Goal: Task Accomplishment & Management: Manage account settings

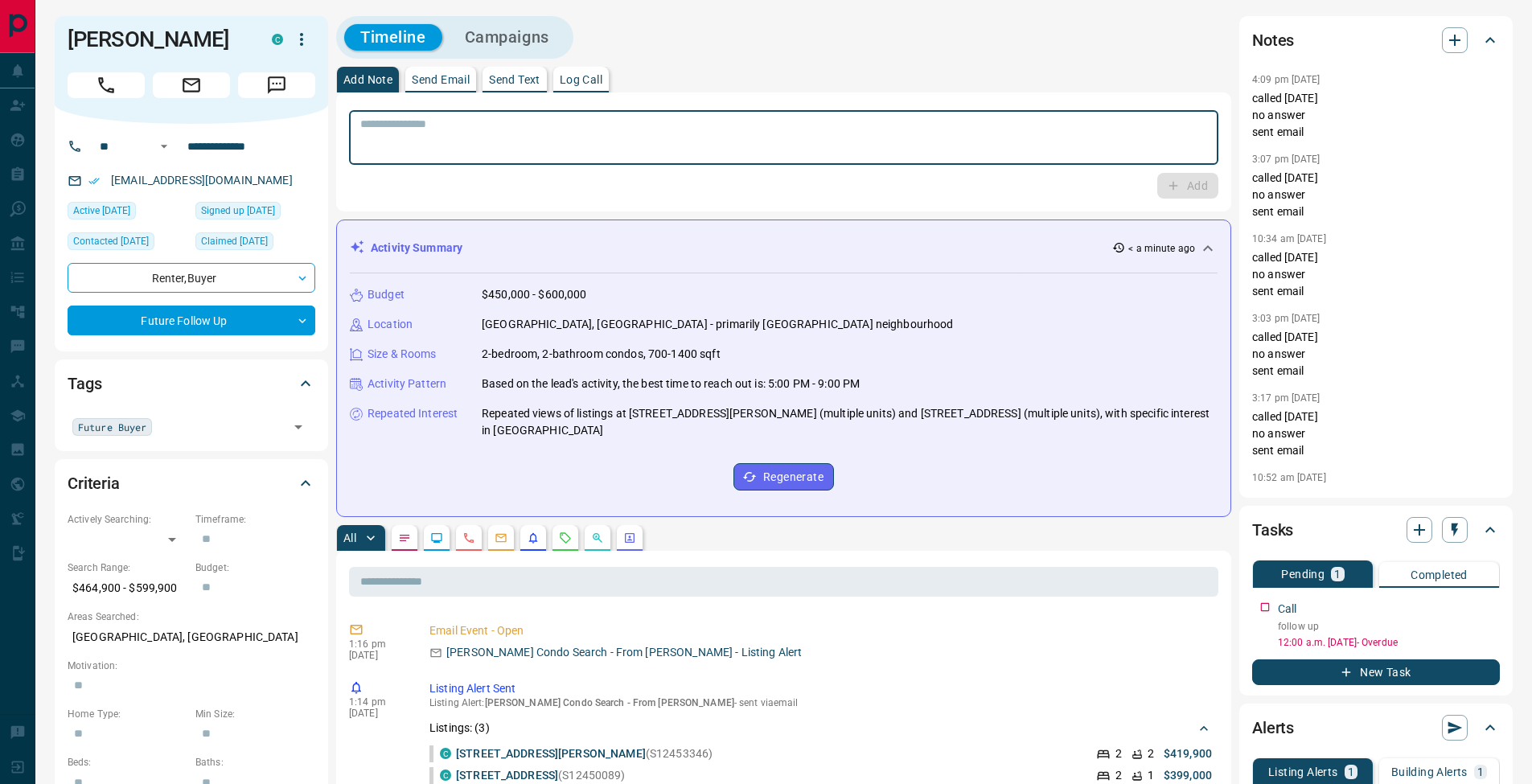
click at [479, 150] on textarea at bounding box center [783, 137] width 847 height 41
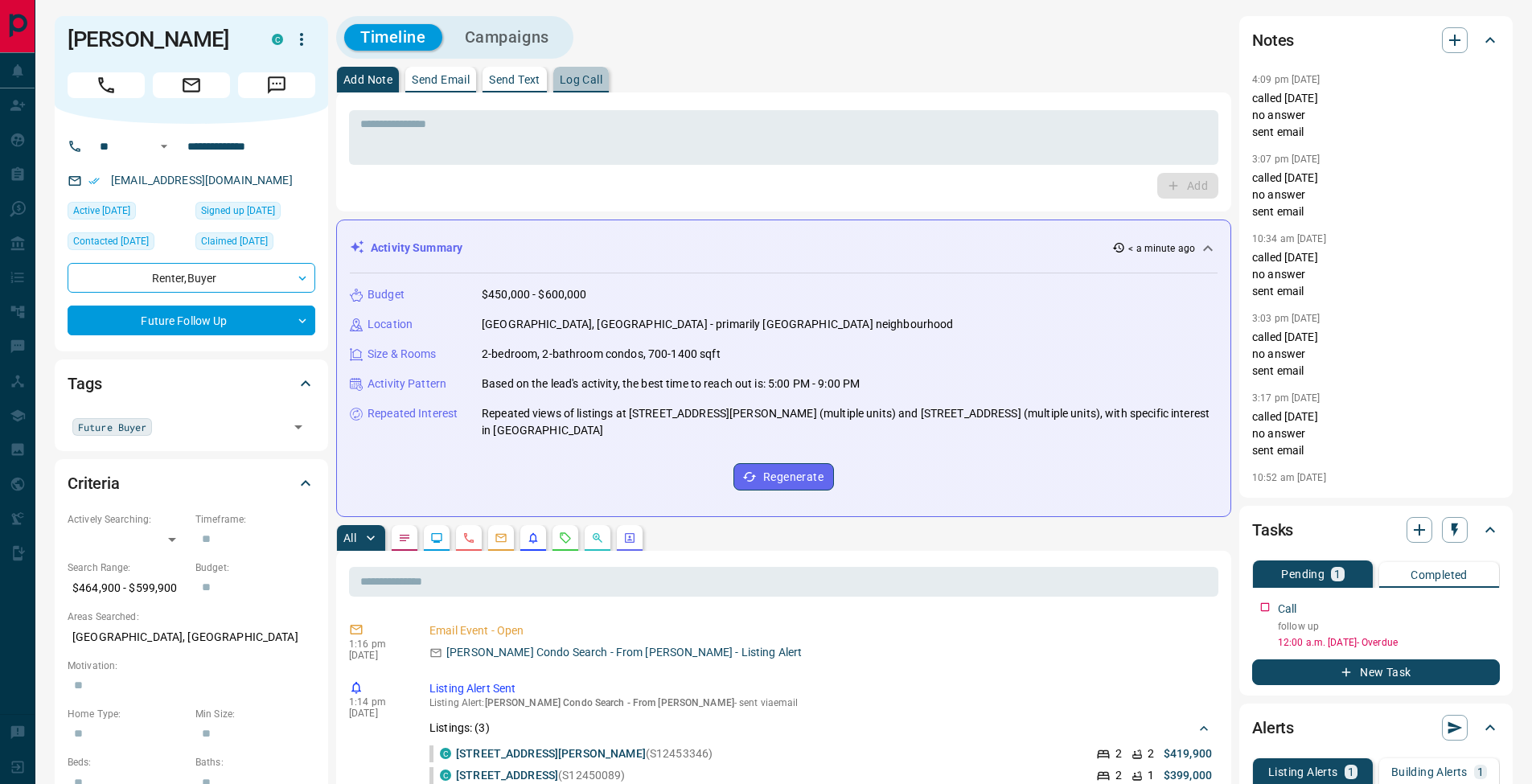
click at [576, 76] on p "Log Call" at bounding box center [581, 79] width 43 height 11
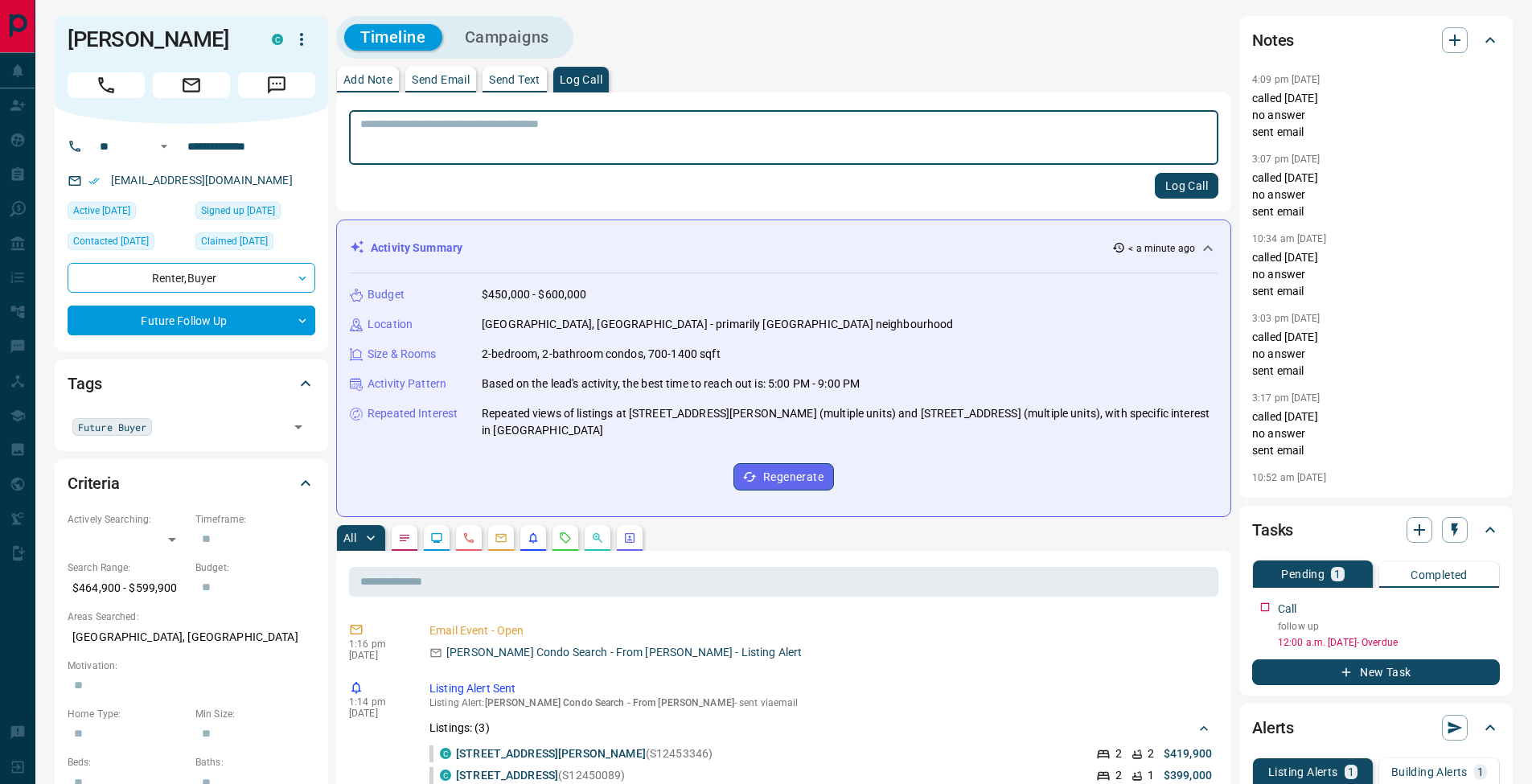
click at [1204, 184] on button "Log Call" at bounding box center [1186, 186] width 63 height 26
click at [379, 80] on p "Add Note" at bounding box center [367, 79] width 49 height 11
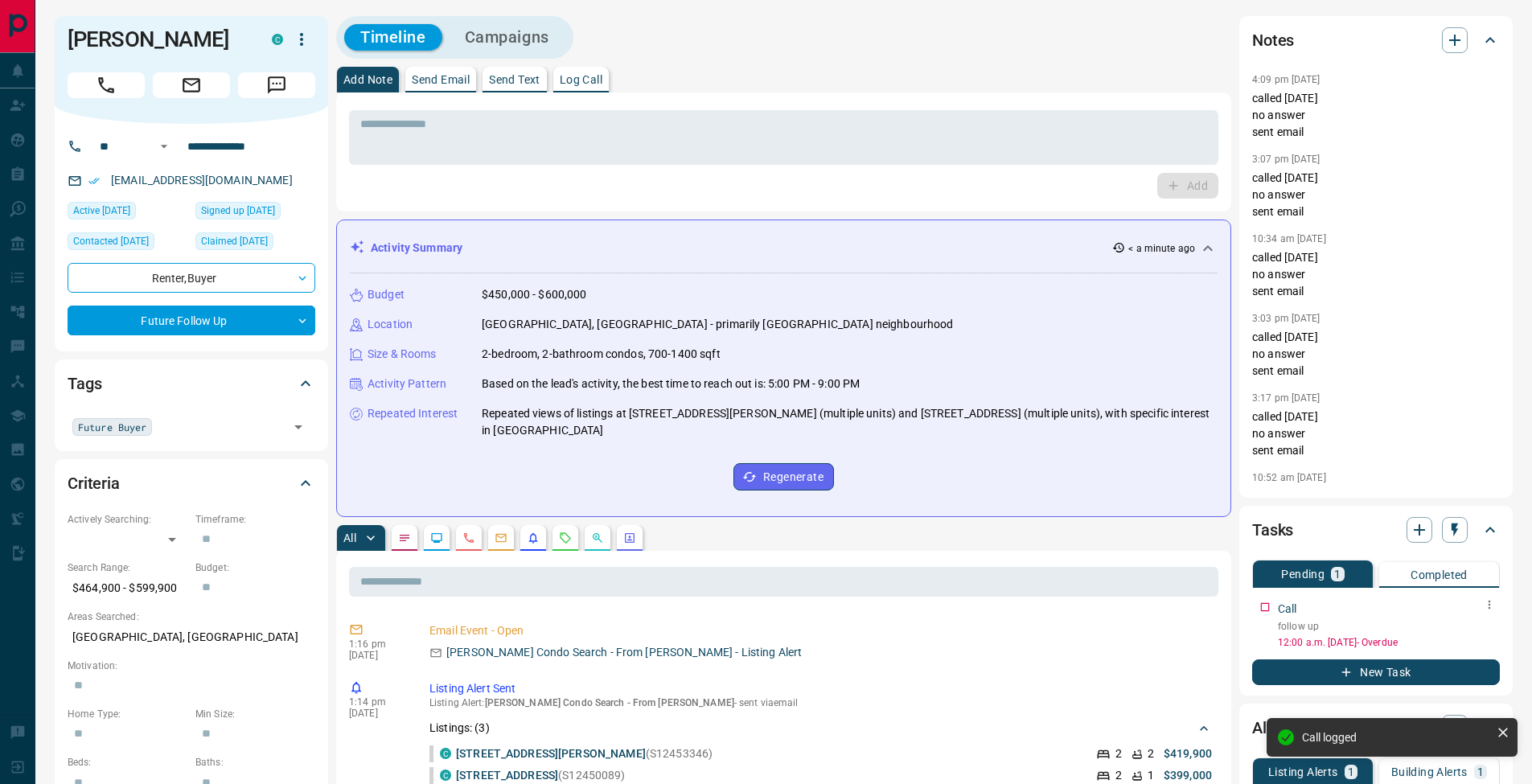
click at [1496, 609] on icon "button" at bounding box center [1489, 604] width 13 height 13
click at [1486, 628] on li "Edit" at bounding box center [1464, 636] width 71 height 24
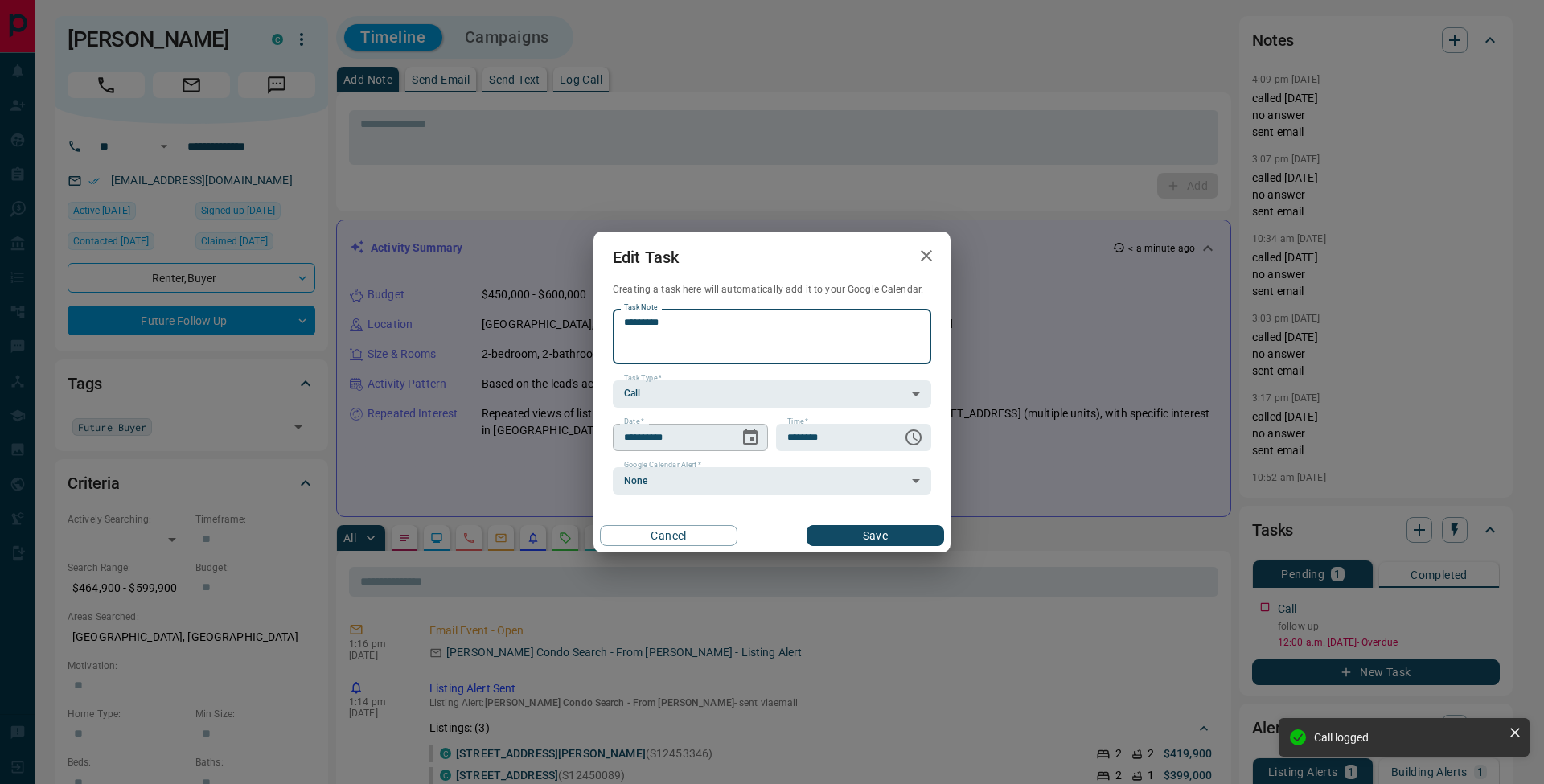
click at [747, 439] on icon "Choose date, selected date is Oct 10, 2025" at bounding box center [750, 438] width 19 height 19
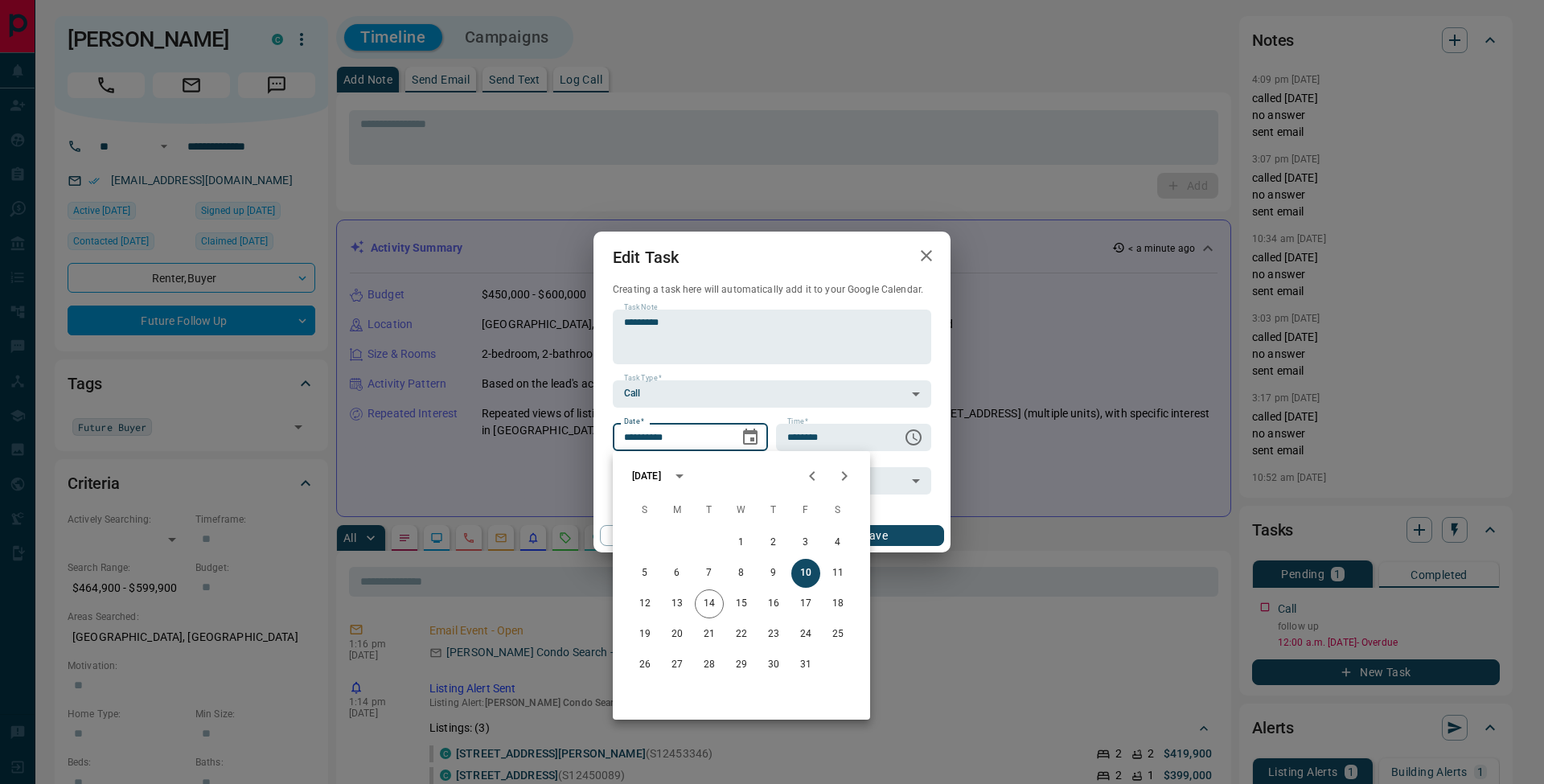
click at [849, 477] on icon "Next month" at bounding box center [844, 476] width 19 height 19
click at [703, 571] on button "4" at bounding box center [709, 573] width 29 height 29
type input "**********"
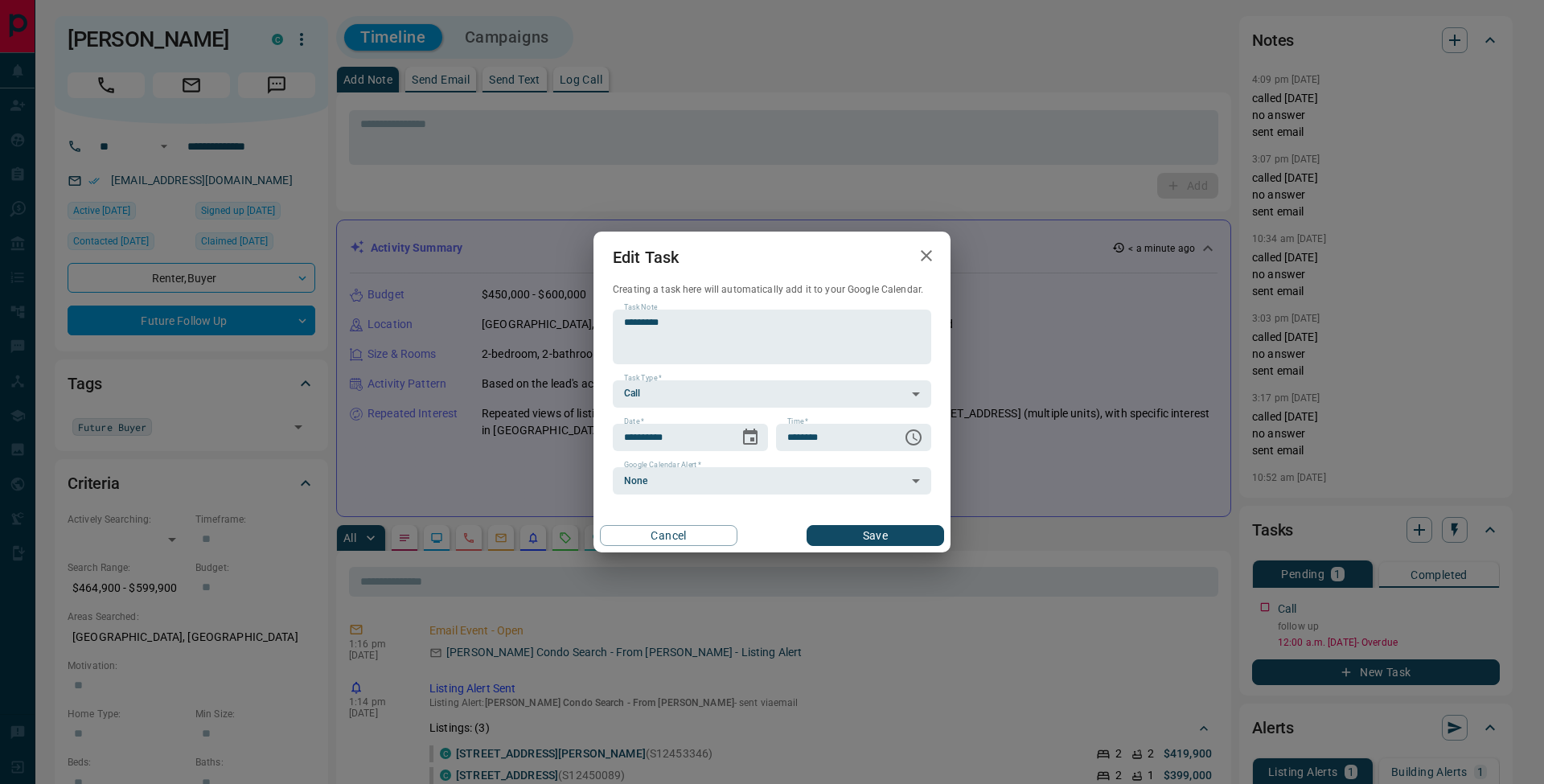
click at [881, 535] on button "Save" at bounding box center [875, 536] width 137 height 21
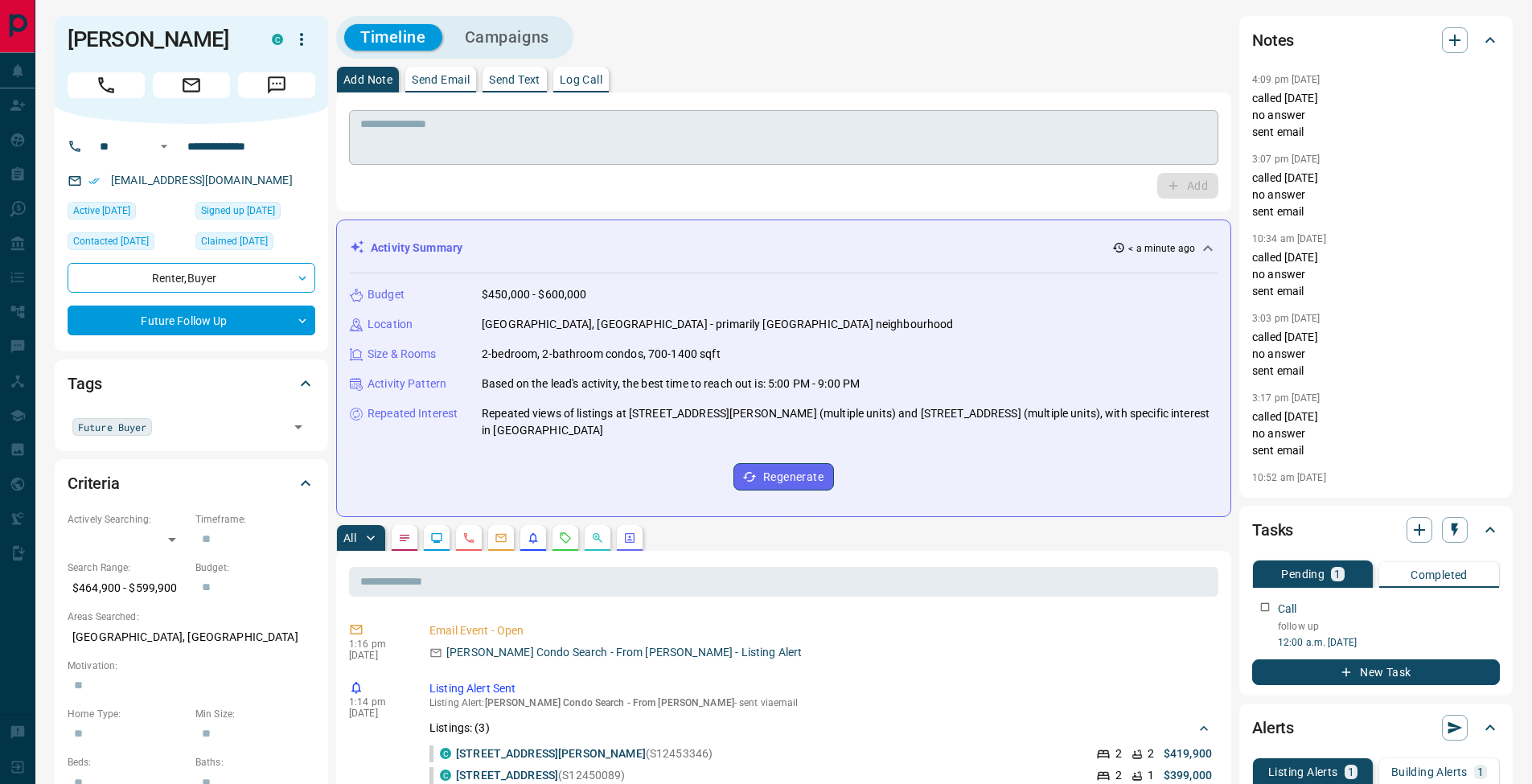
click at [441, 122] on textarea at bounding box center [783, 137] width 847 height 41
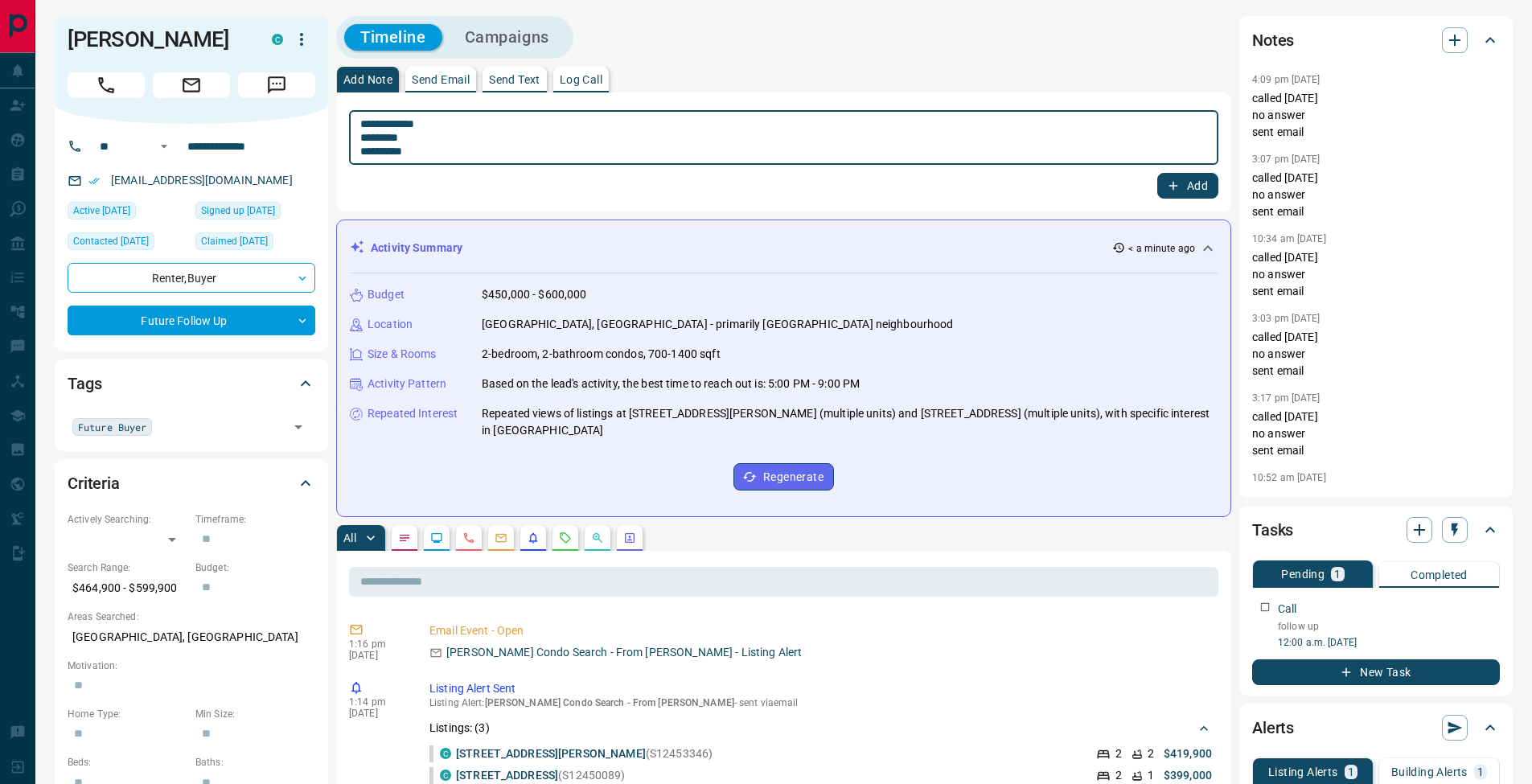
click at [364, 137] on textarea "**********" at bounding box center [783, 137] width 847 height 41
type textarea "**********"
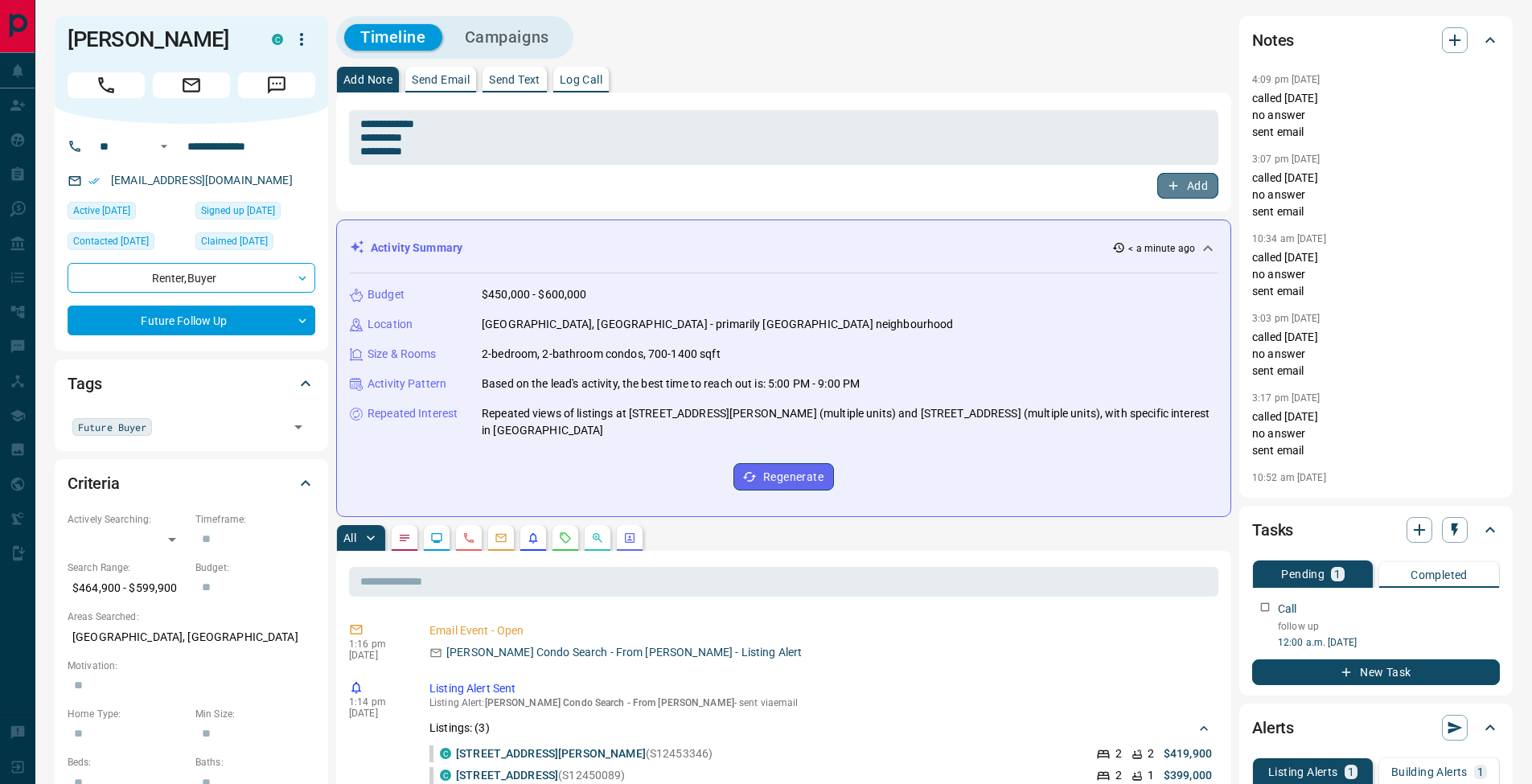
click at [1192, 187] on button "Add" at bounding box center [1188, 186] width 61 height 26
click at [1493, 607] on icon "button" at bounding box center [1489, 604] width 13 height 13
click at [1482, 624] on li "Edit" at bounding box center [1464, 636] width 71 height 24
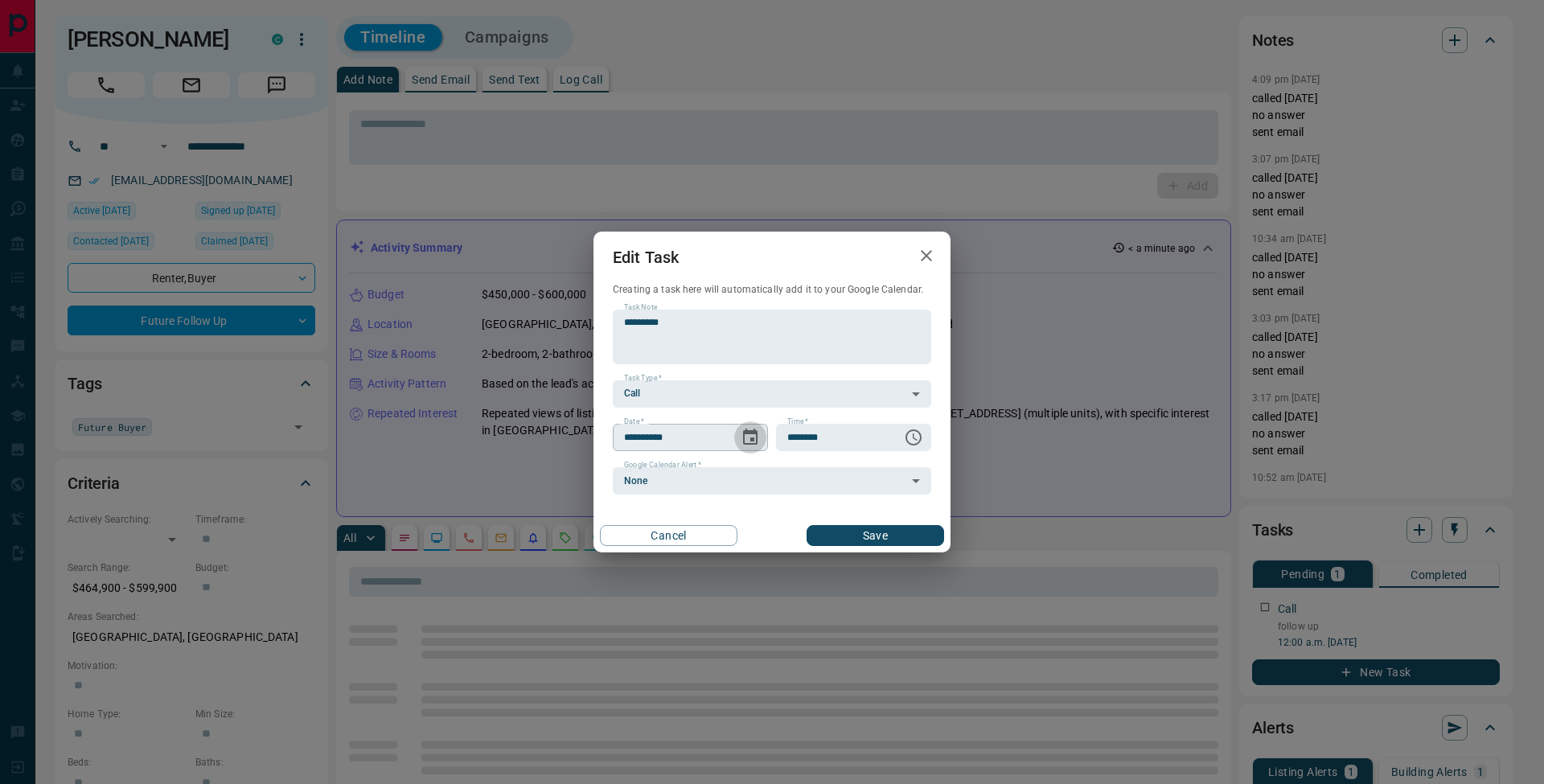
click at [746, 428] on icon "Choose date, selected date is Nov 4, 2025" at bounding box center [750, 438] width 19 height 19
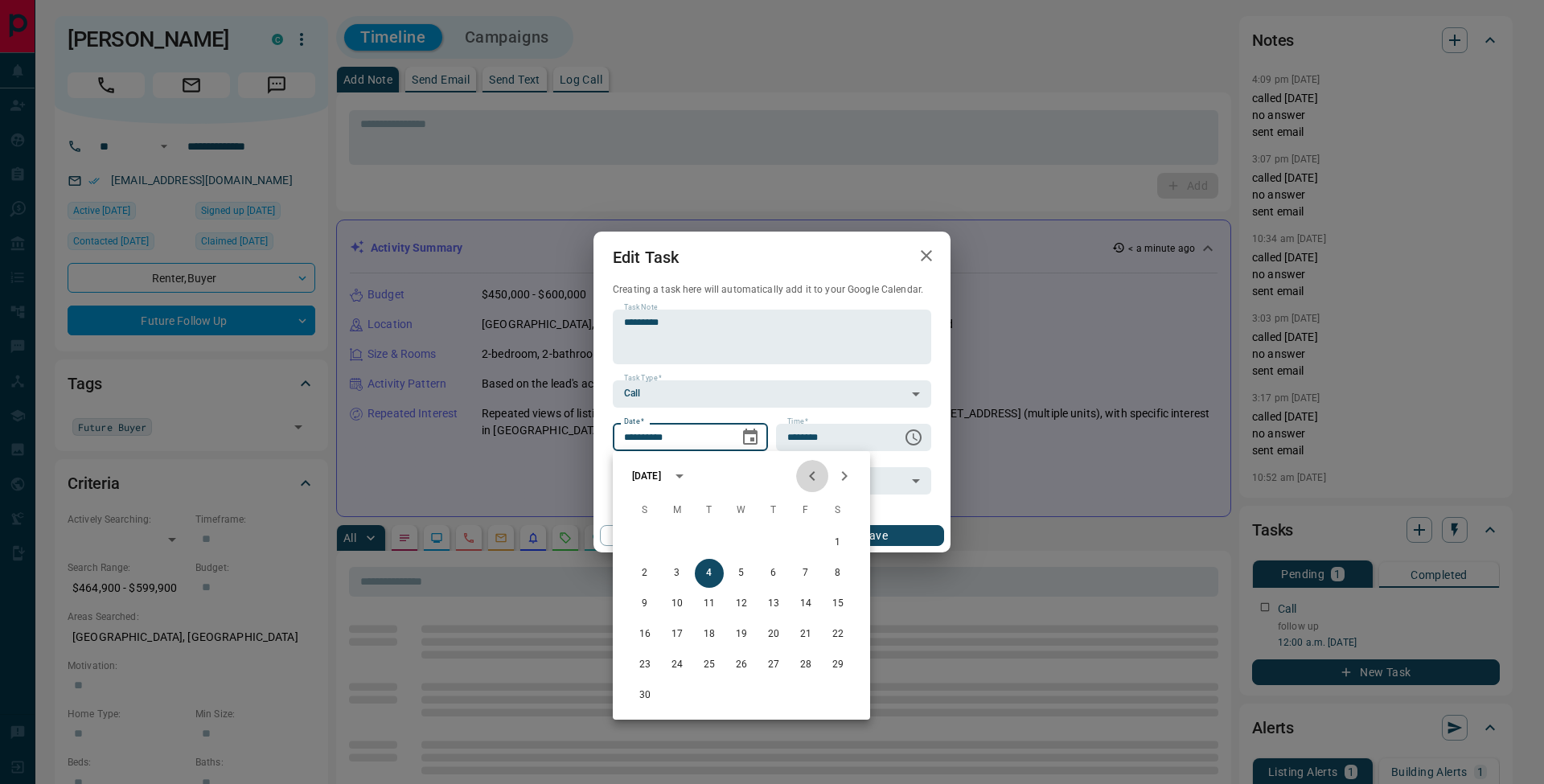
click at [808, 479] on icon "Previous month" at bounding box center [812, 476] width 19 height 19
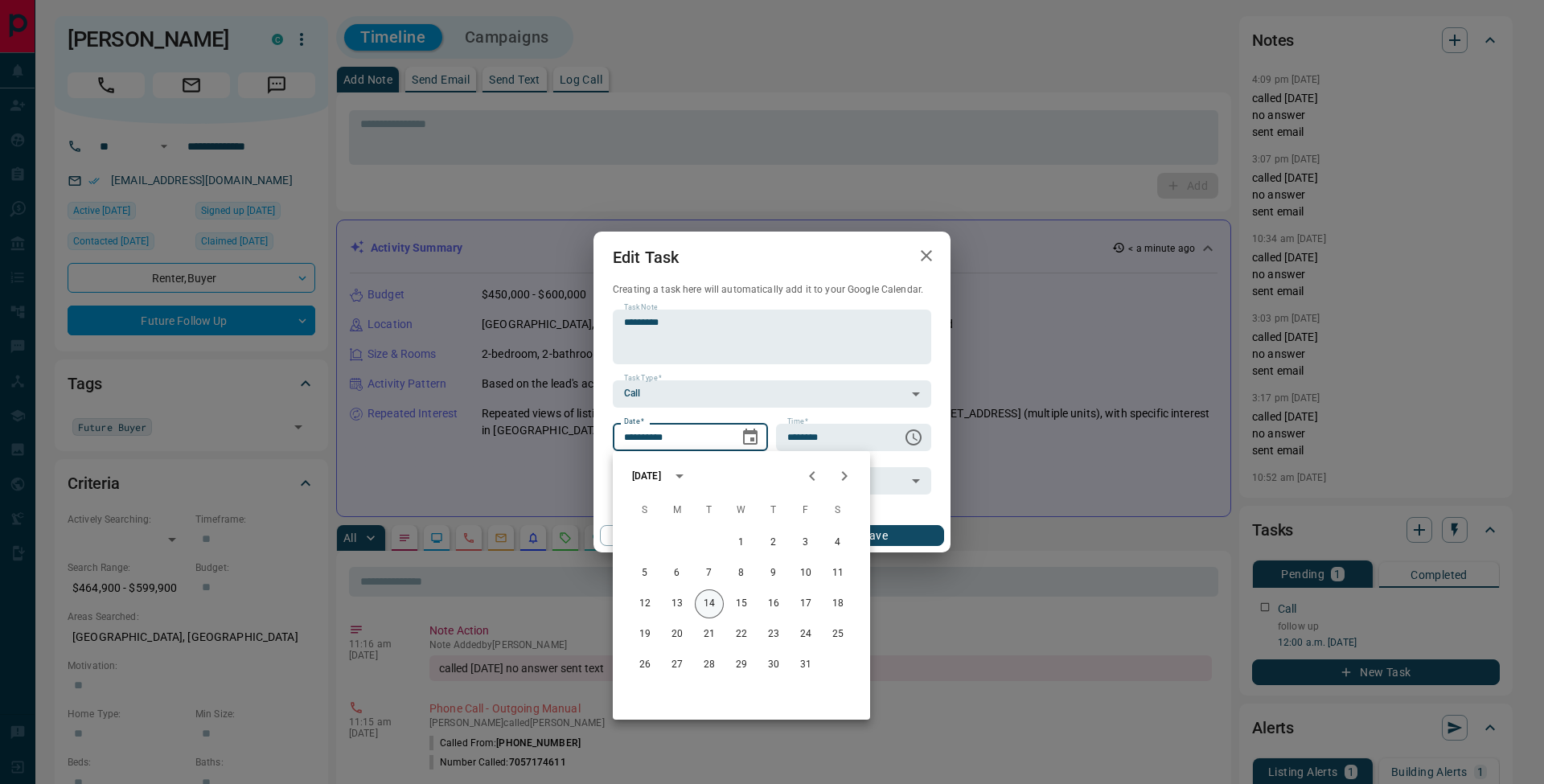
click at [711, 604] on button "14" at bounding box center [709, 603] width 29 height 29
type input "**********"
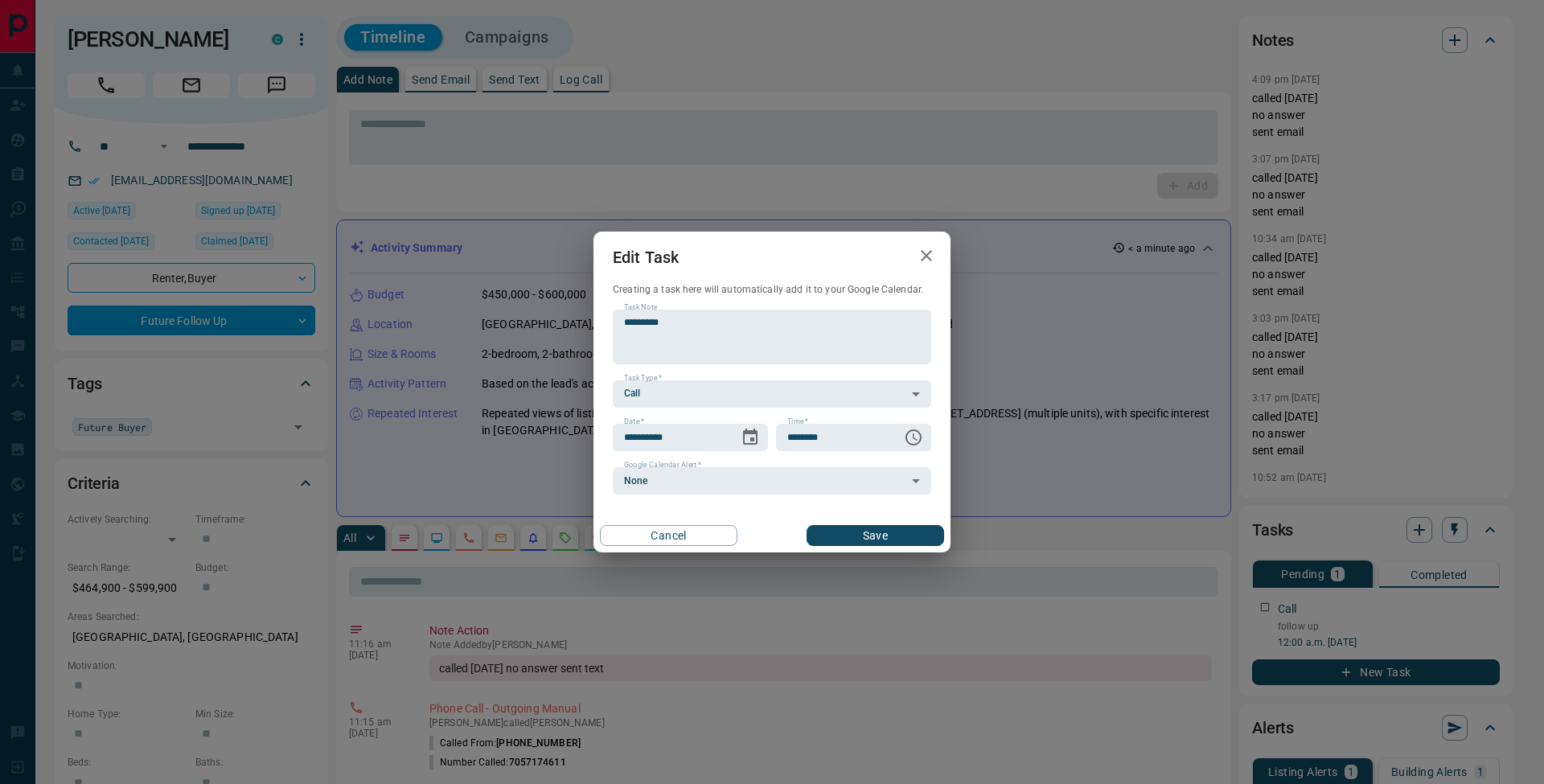
click at [887, 535] on button "Save" at bounding box center [875, 536] width 137 height 21
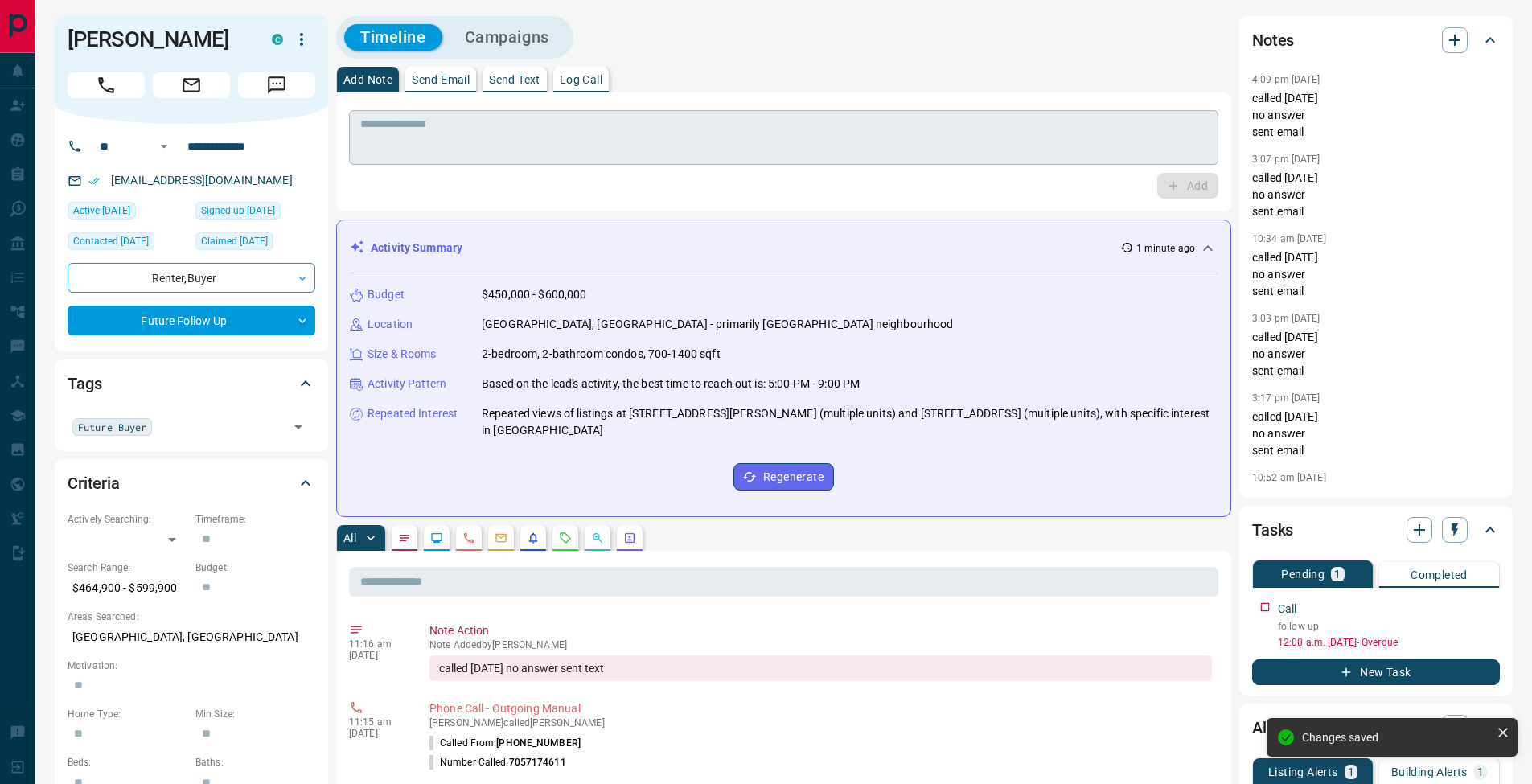
click at [613, 145] on textarea at bounding box center [783, 137] width 847 height 41
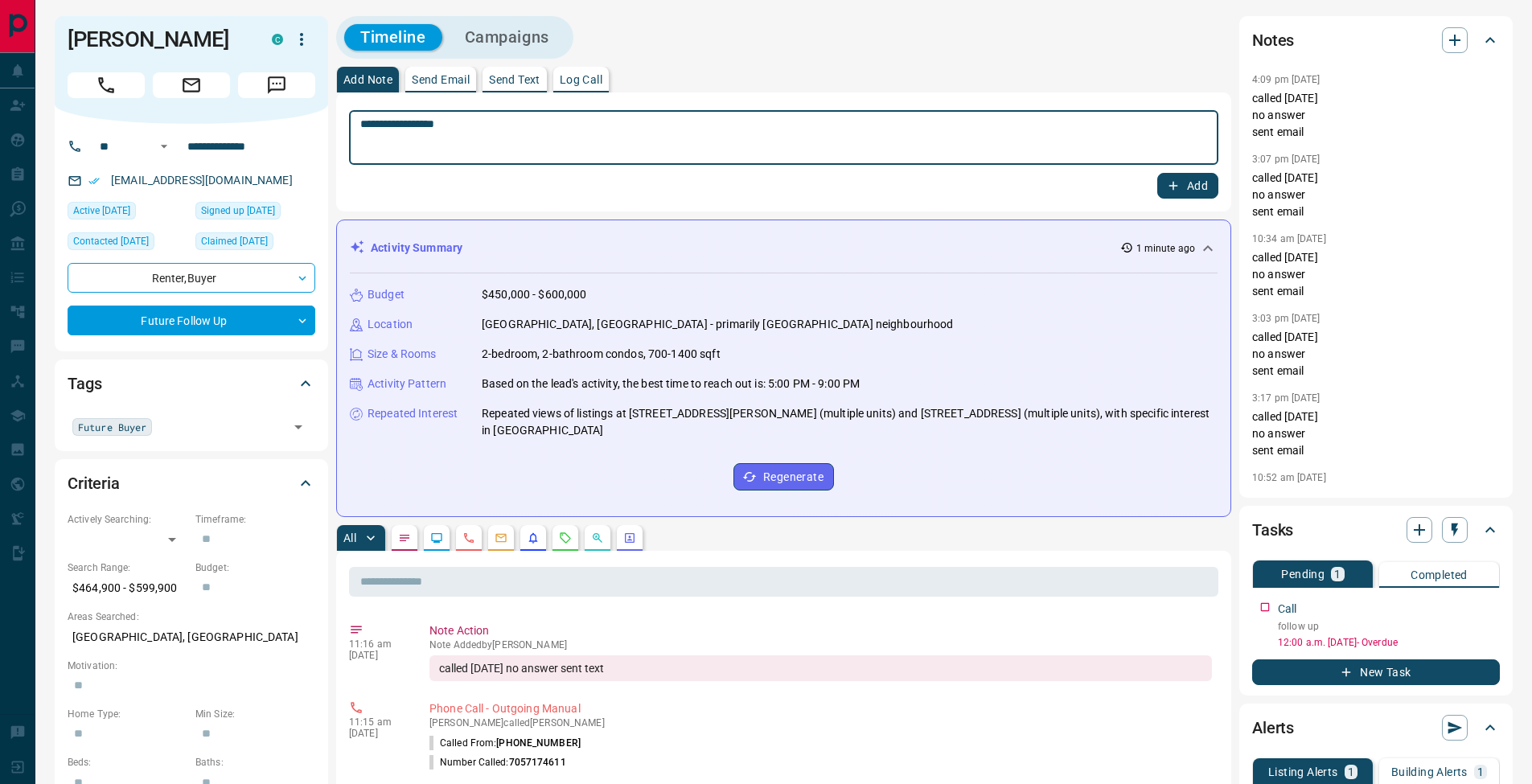
type textarea "**********"
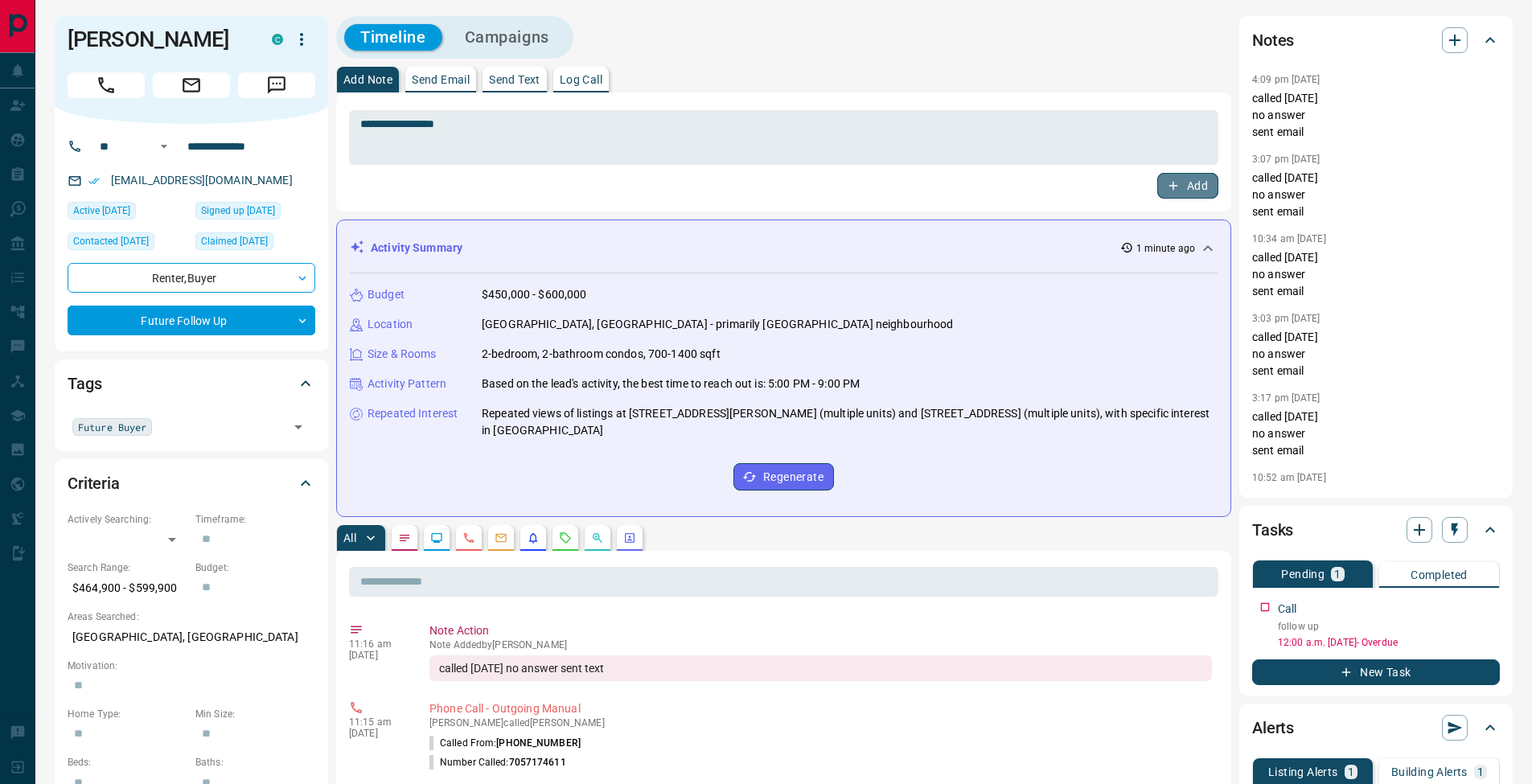
click at [1197, 181] on button "Add" at bounding box center [1188, 186] width 61 height 26
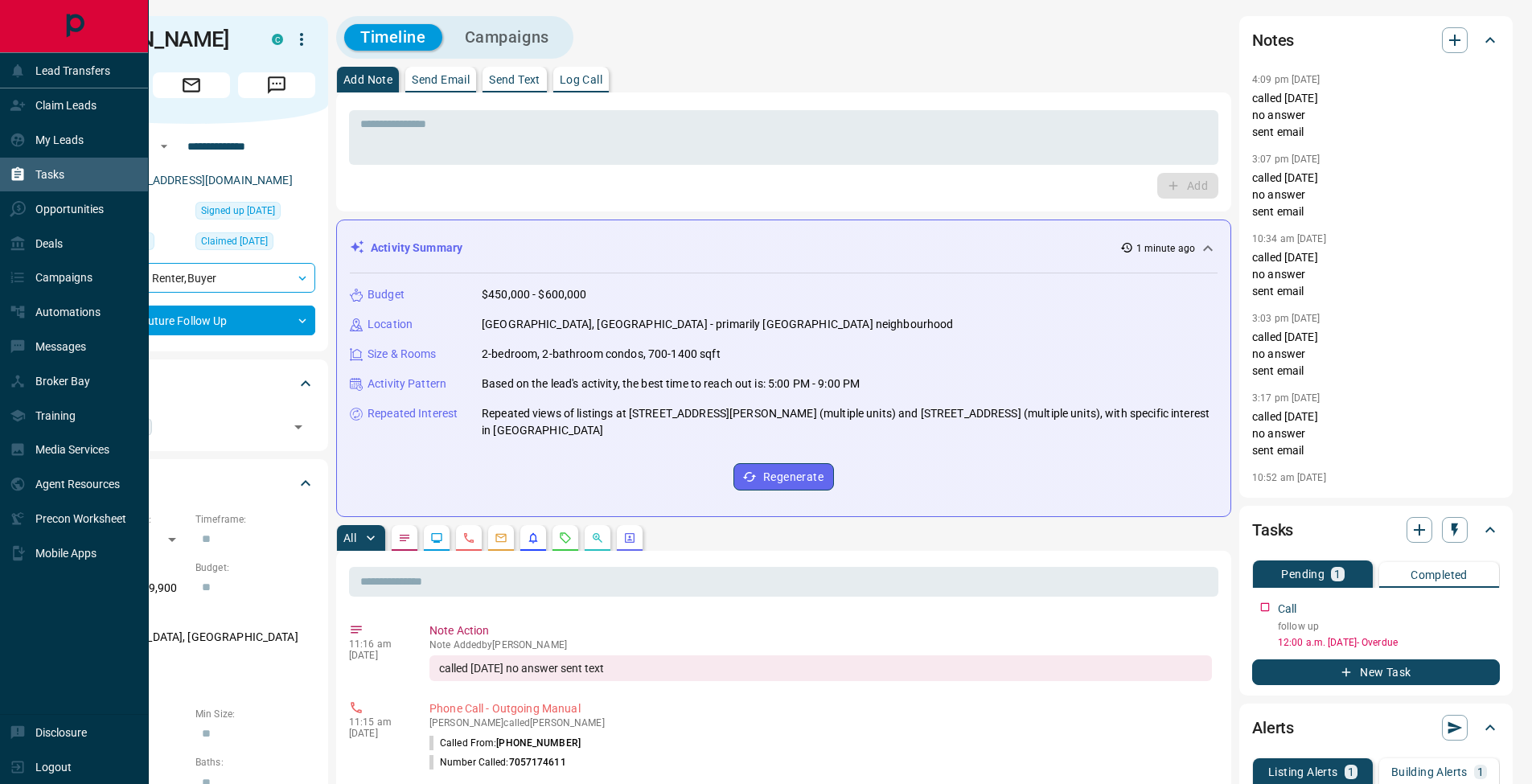
click at [19, 166] on div "Tasks" at bounding box center [36, 175] width 55 height 27
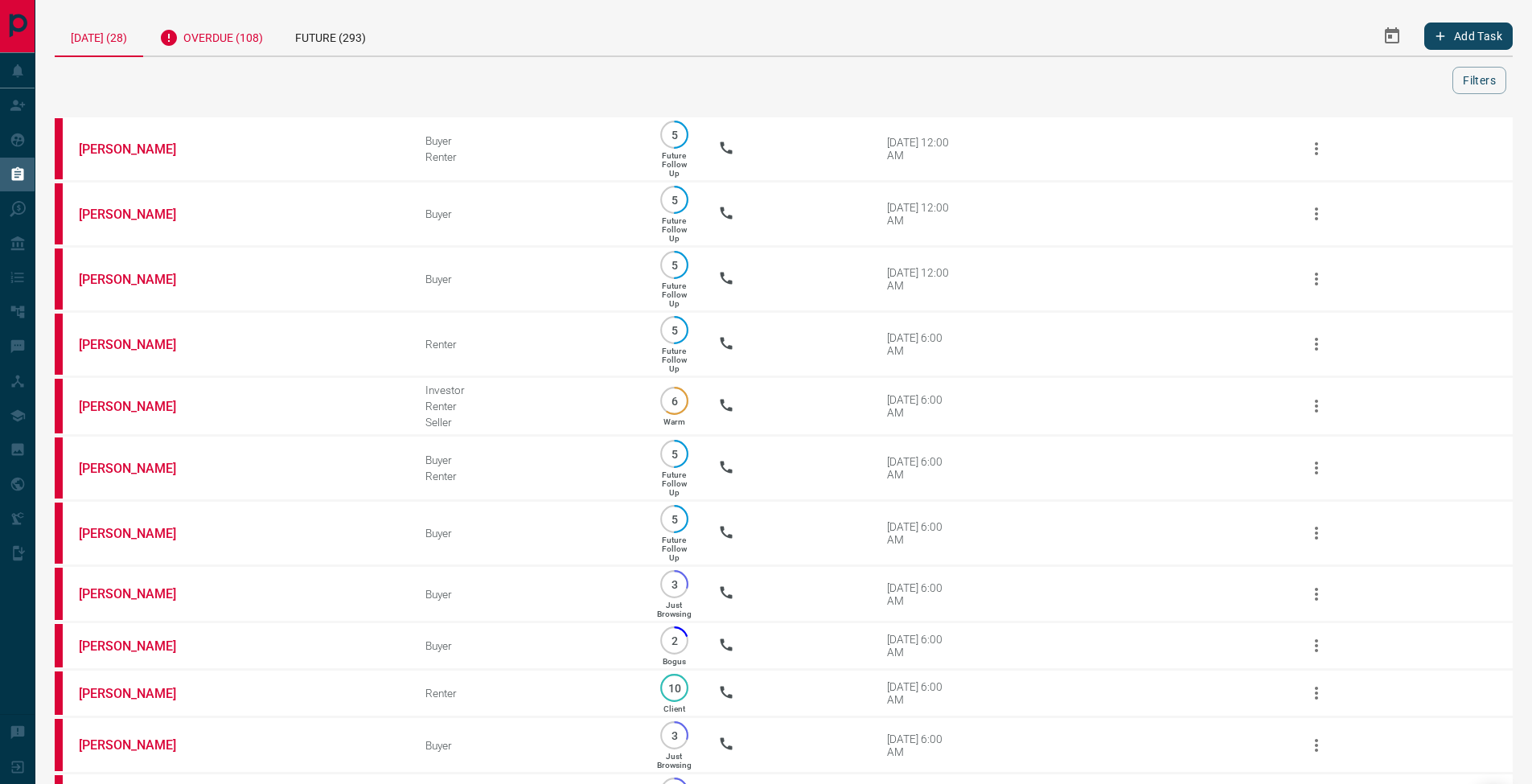
click at [250, 36] on div "Overdue (108)" at bounding box center [211, 36] width 136 height 39
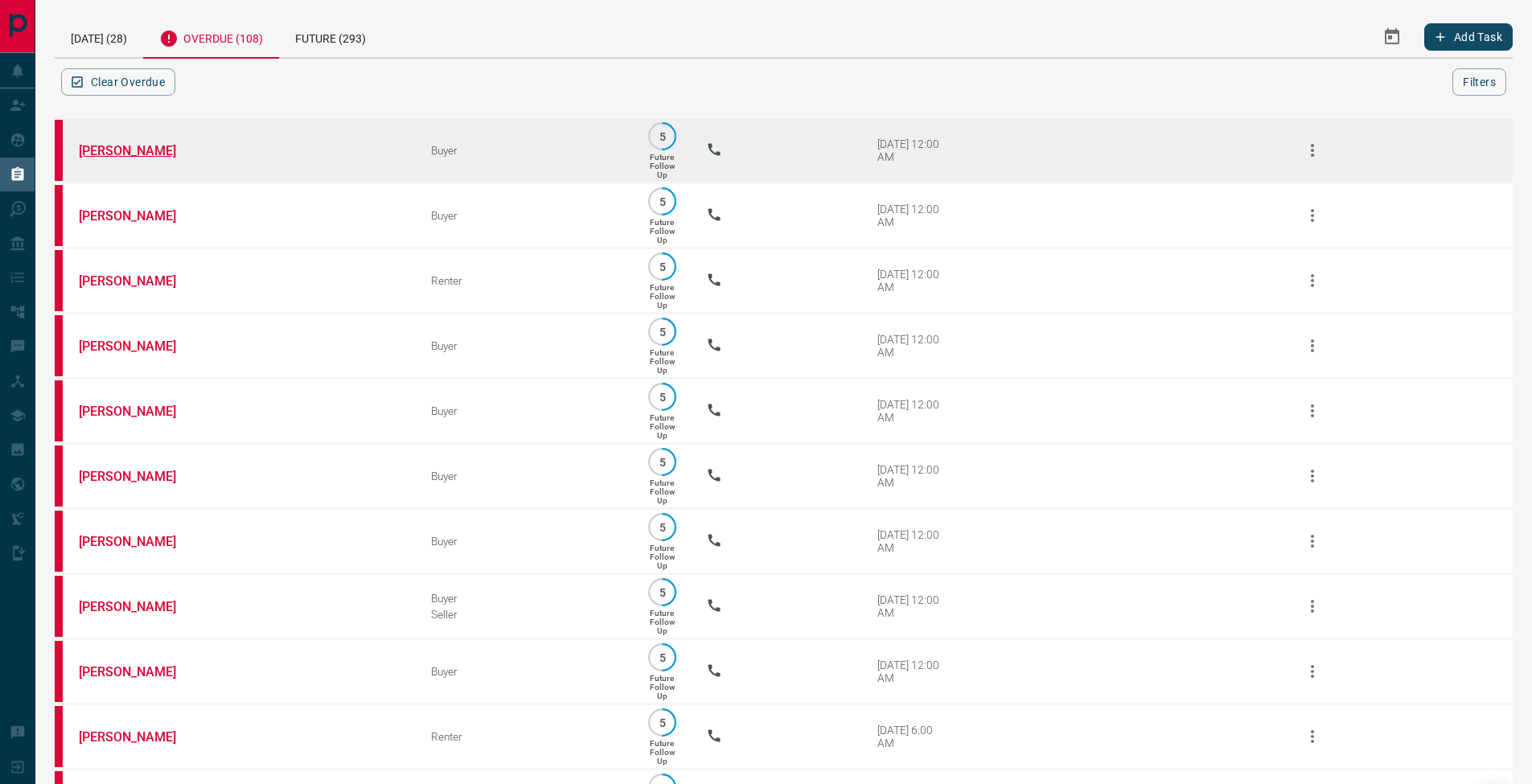
click at [152, 149] on link "[PERSON_NAME]" at bounding box center [139, 151] width 121 height 16
